Goal: Feedback & Contribution: Leave review/rating

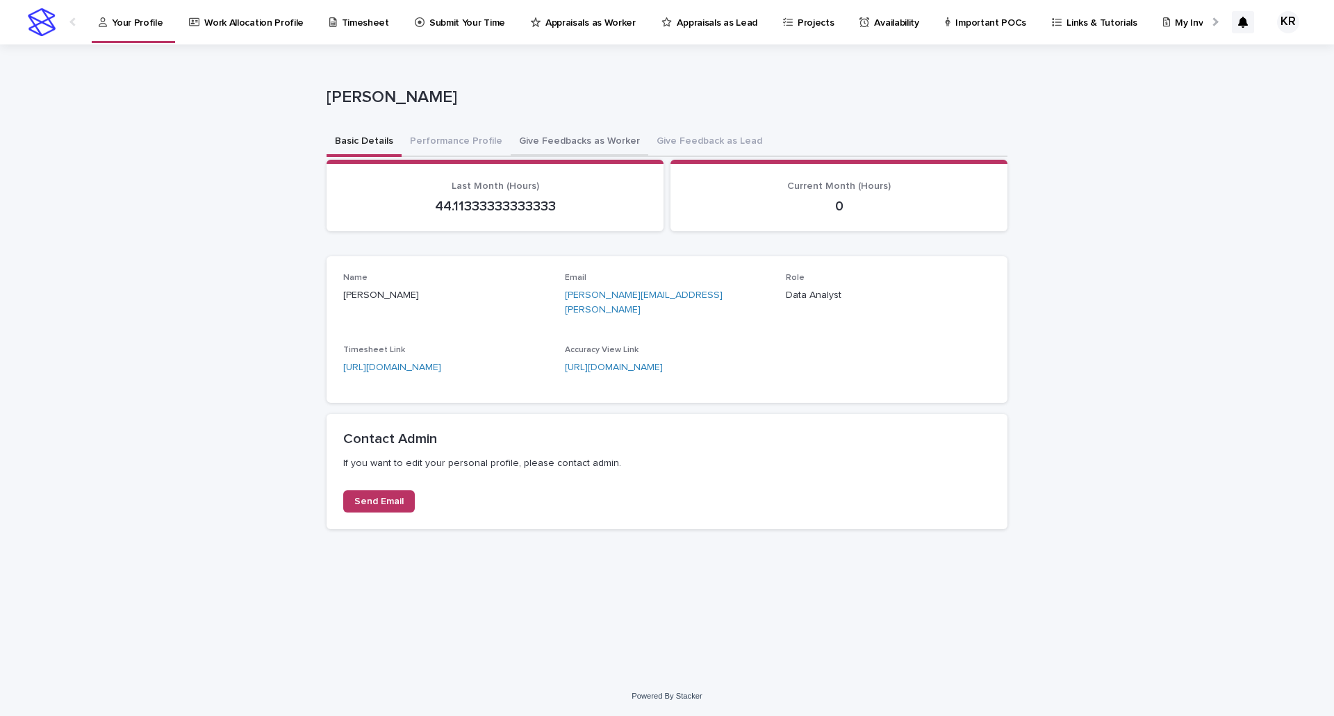
click at [541, 146] on button "Give Feedbacks as Worker" at bounding box center [580, 142] width 138 height 29
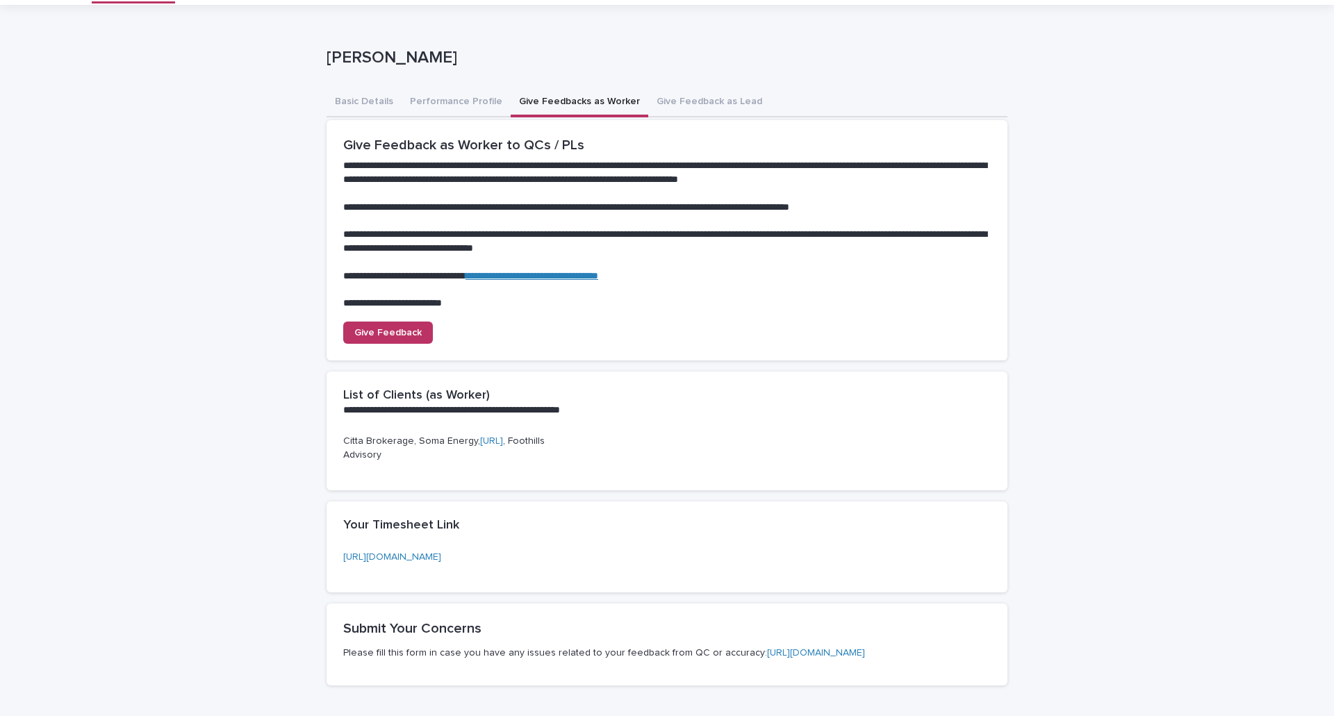
scroll to position [69, 0]
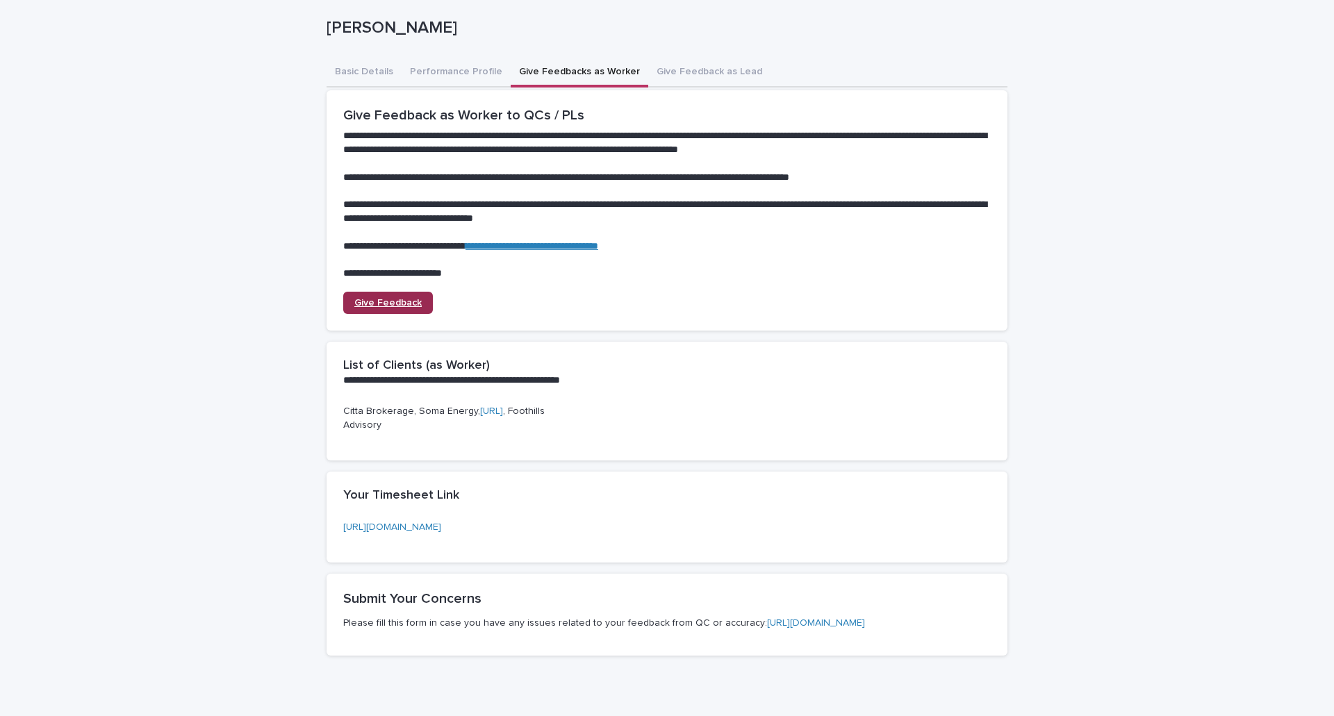
click at [393, 304] on span "Give Feedback" at bounding box center [387, 303] width 67 height 10
drag, startPoint x: 354, startPoint y: 407, endPoint x: 385, endPoint y: 413, distance: 31.2
click at [372, 409] on p "Citta Brokerage, Soma Energy, [URL] , Foothills Advisory" at bounding box center [445, 418] width 205 height 29
click at [179, 296] on div "**********" at bounding box center [667, 380] width 1334 height 810
click at [146, 135] on div "**********" at bounding box center [667, 380] width 1334 height 810
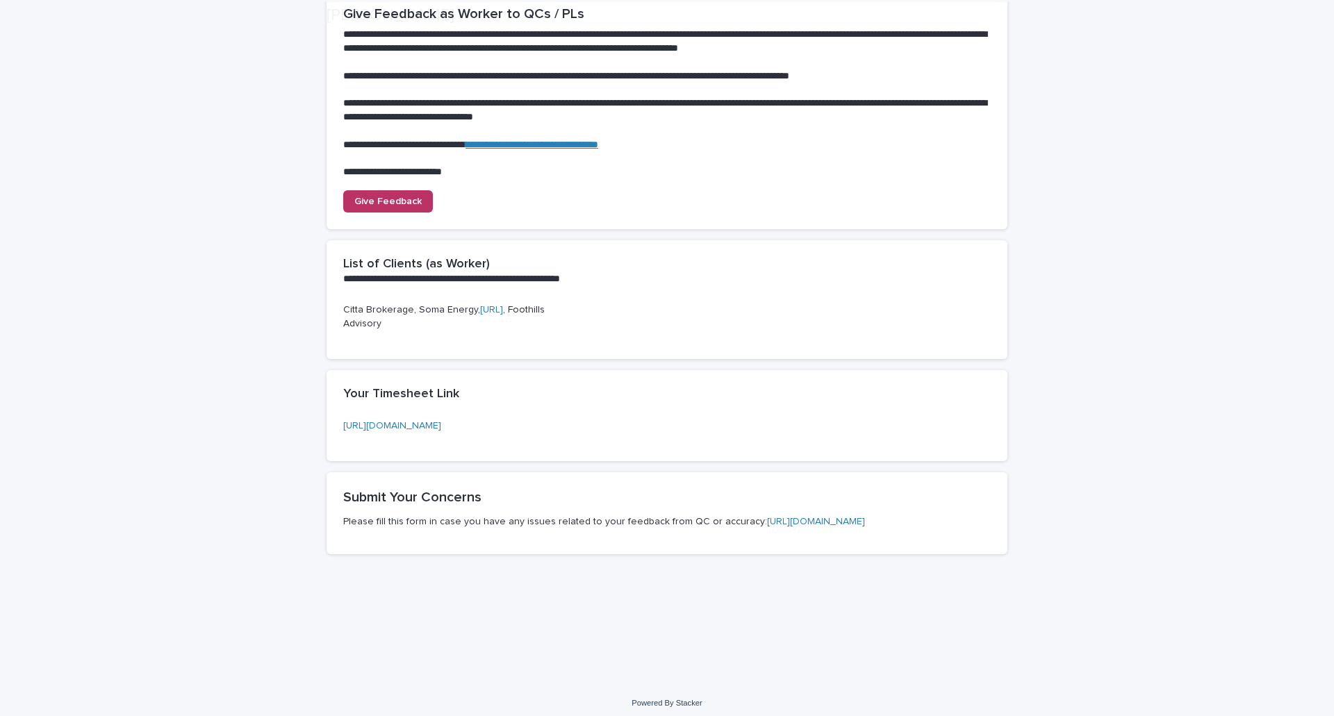
scroll to position [178, 0]
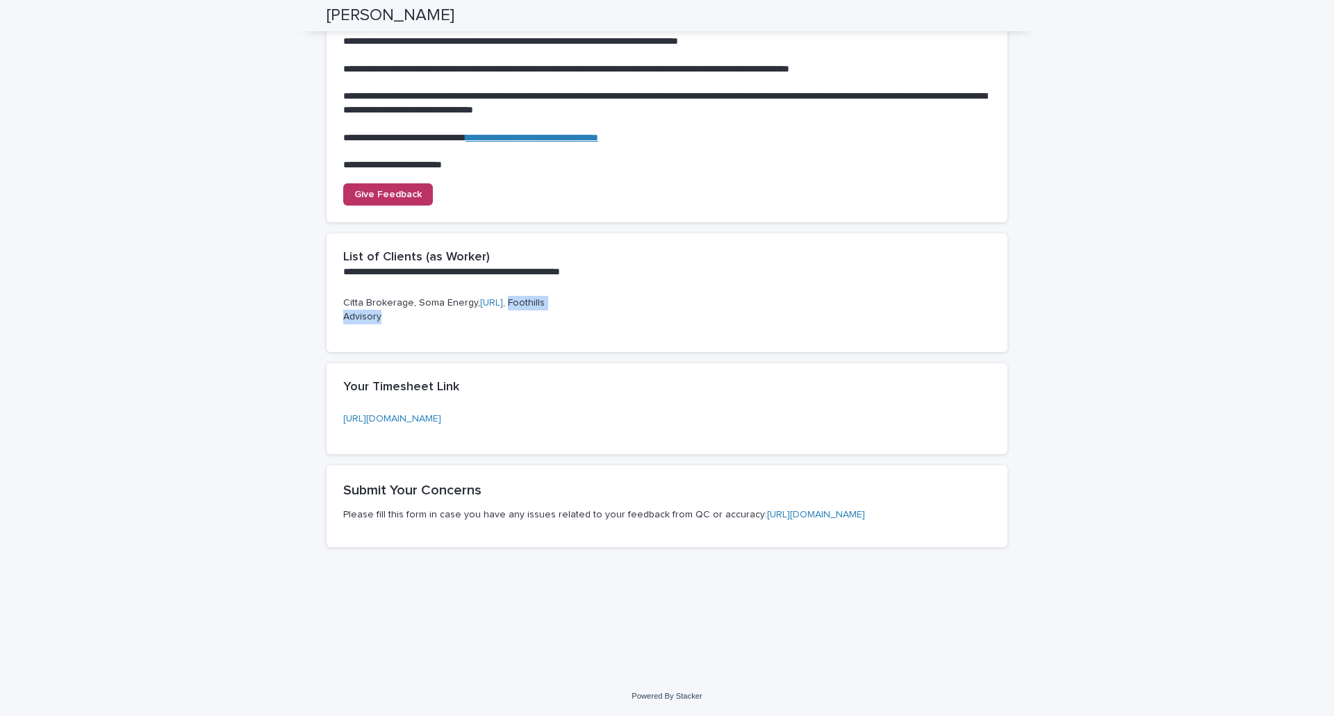
drag, startPoint x: 337, startPoint y: 315, endPoint x: 425, endPoint y: 320, distance: 87.7
click at [425, 320] on div "Citta Brokerage, Soma Energy, [URL] , Foothills Advisory" at bounding box center [667, 324] width 681 height 57
click at [454, 349] on div "Citta Brokerage, Soma Energy, [URL] , Foothills Advisory" at bounding box center [667, 324] width 681 height 57
drag, startPoint x: 341, startPoint y: 301, endPoint x: 438, endPoint y: 318, distance: 98.1
click at [438, 318] on p "Citta Brokerage, Soma Energy, [URL] , Foothills Advisory" at bounding box center [445, 310] width 205 height 29
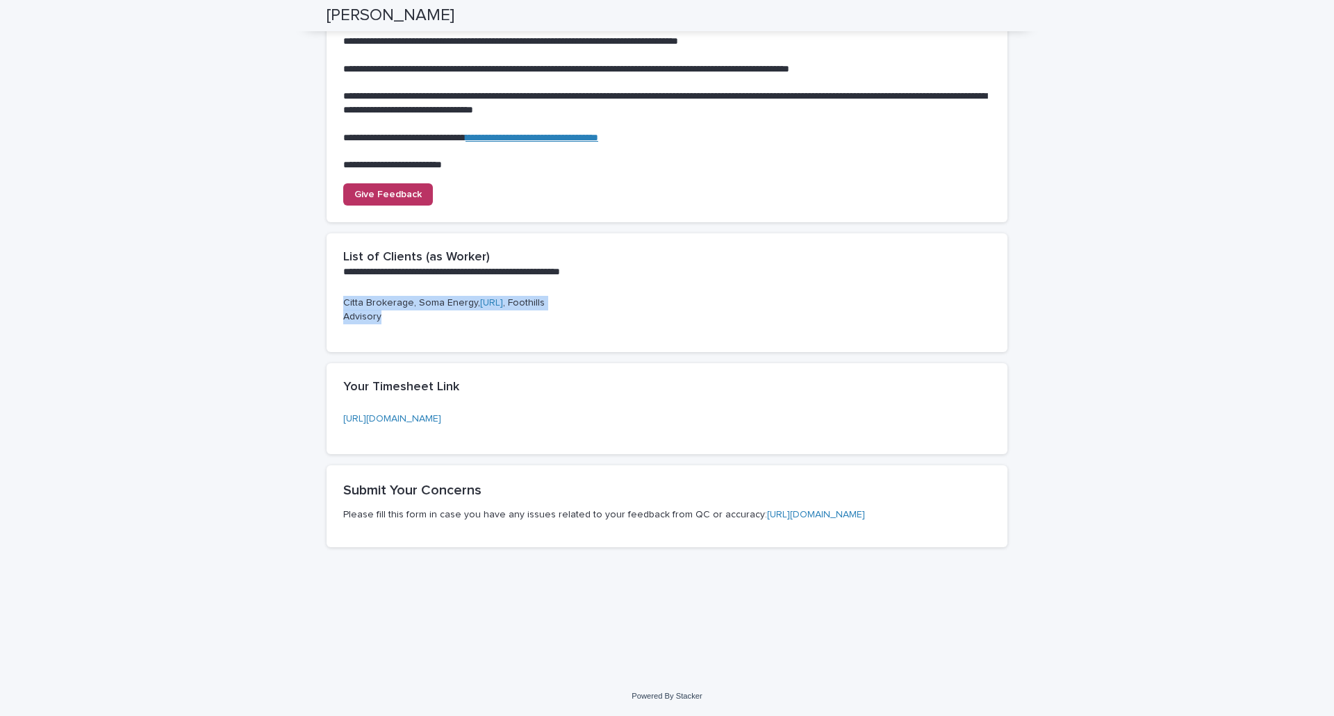
click at [436, 334] on div "Citta Brokerage, Soma Energy, [URL] , Foothills Advisory" at bounding box center [445, 316] width 205 height 40
